Goal: Navigation & Orientation: Find specific page/section

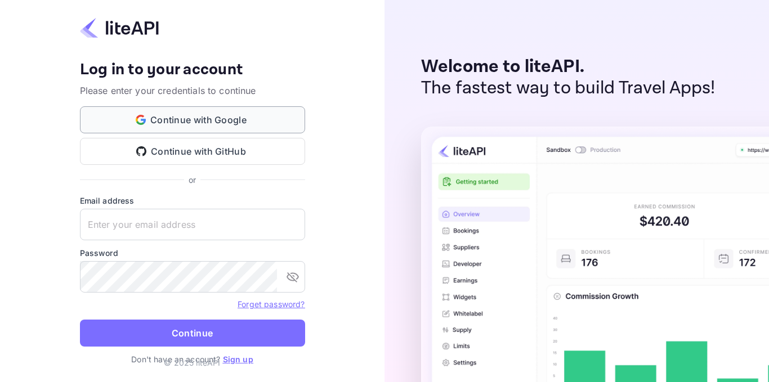
click at [182, 119] on button "Continue with Google" at bounding box center [192, 119] width 225 height 27
click at [193, 116] on button "Continue with Google" at bounding box center [192, 119] width 225 height 27
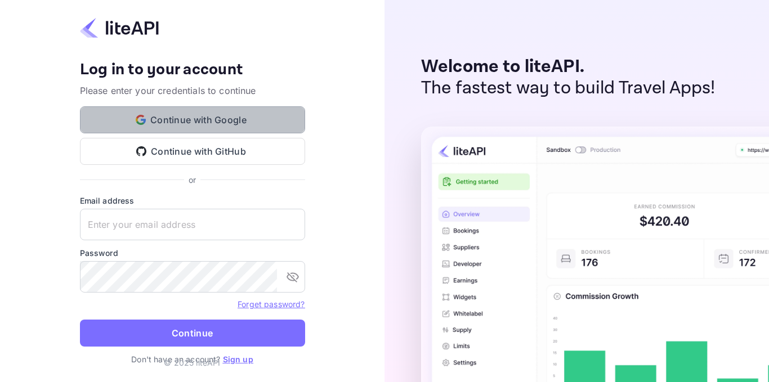
click at [177, 122] on button "Continue with Google" at bounding box center [192, 119] width 225 height 27
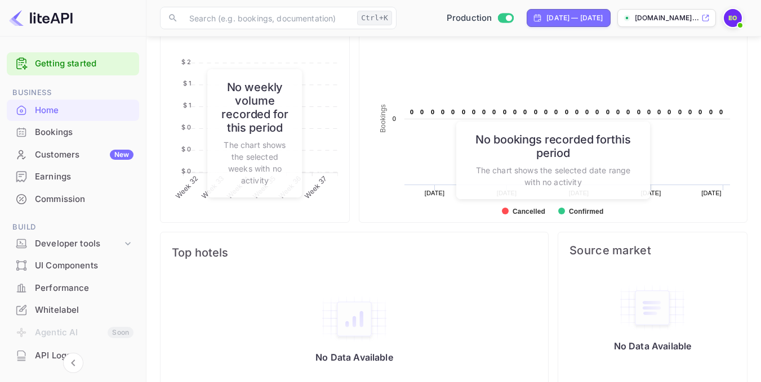
scroll to position [462, 0]
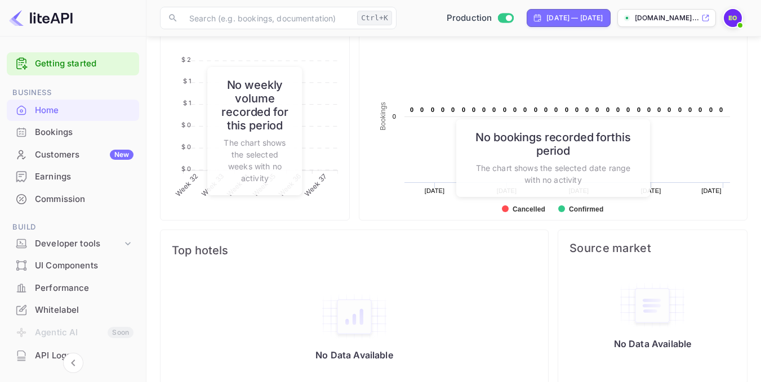
click at [69, 290] on div "Performance" at bounding box center [84, 288] width 99 height 13
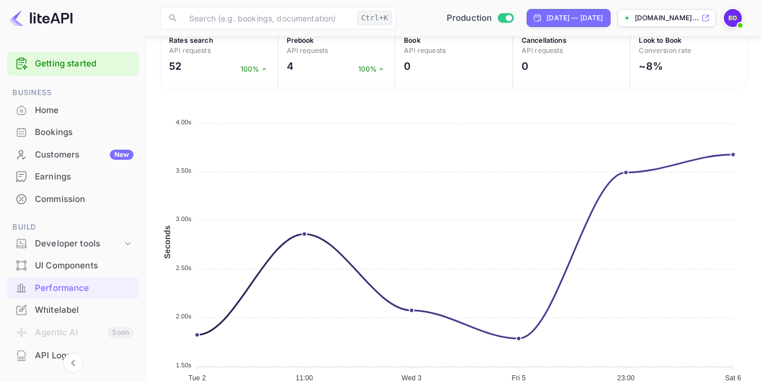
scroll to position [509, 0]
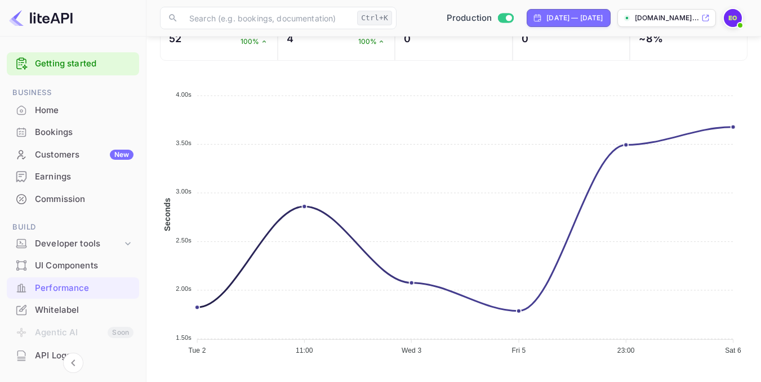
drag, startPoint x: 146, startPoint y: 199, endPoint x: 146, endPoint y: 211, distance: 11.3
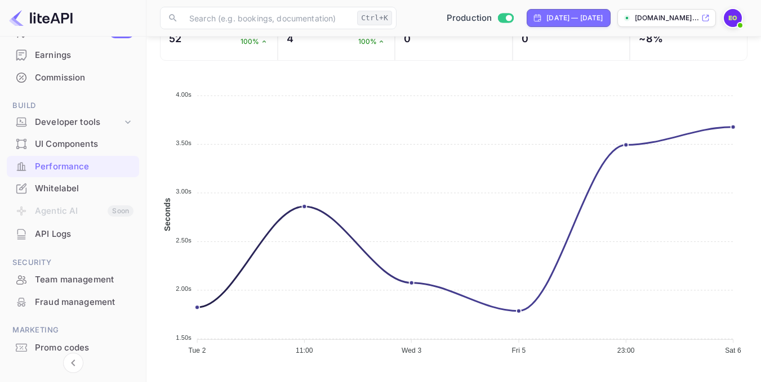
scroll to position [160, 0]
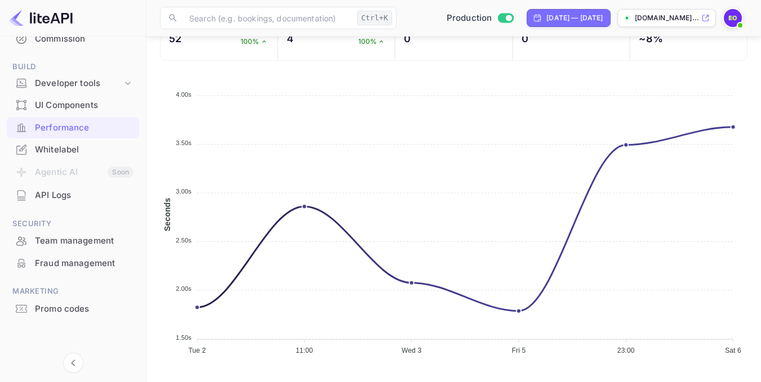
click at [47, 172] on li "Agentic AI Soon" at bounding box center [73, 173] width 132 height 24
click at [67, 148] on div "Whitelabel" at bounding box center [84, 150] width 99 height 13
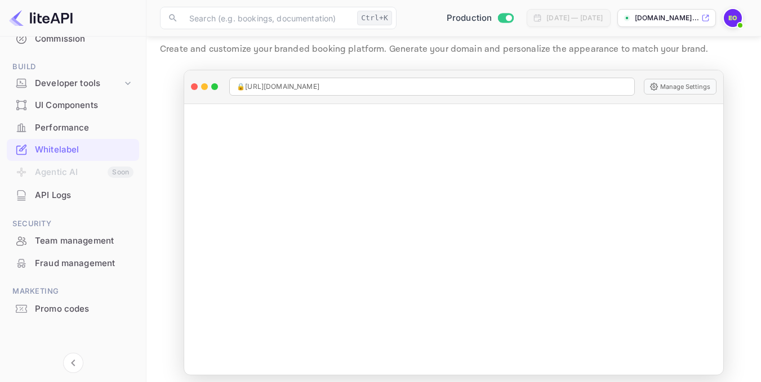
scroll to position [39, 0]
